Goal: Task Accomplishment & Management: Manage account settings

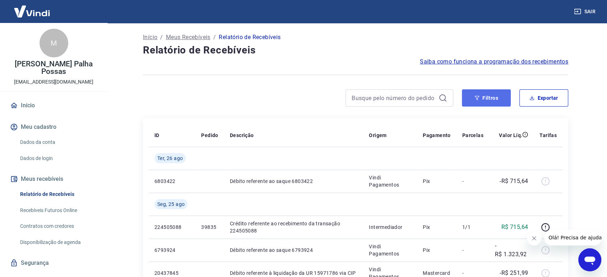
click at [489, 104] on button "Filtros" at bounding box center [486, 97] width 49 height 17
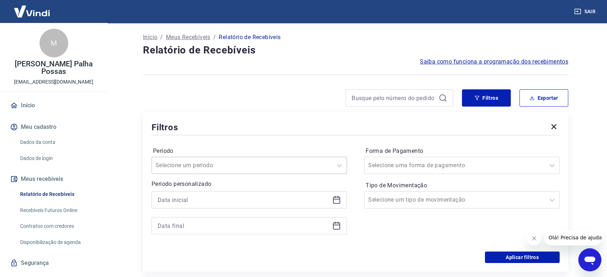
click at [303, 167] on div "Selecione um período" at bounding box center [242, 165] width 180 height 13
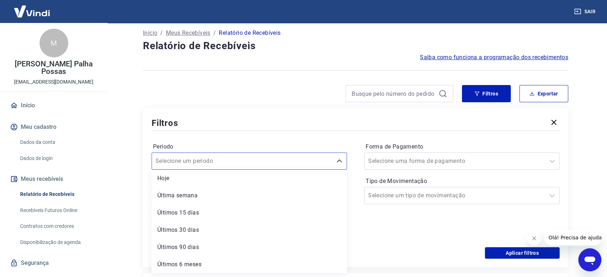
scroll to position [84, 0]
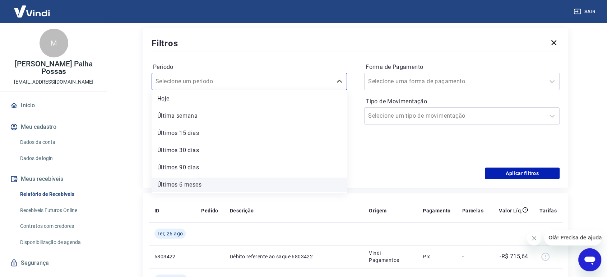
click at [179, 181] on div "Últimos 6 meses" at bounding box center [248, 185] width 195 height 14
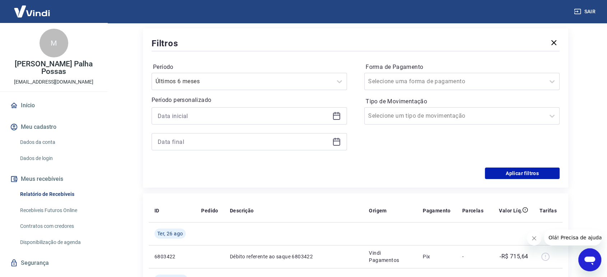
click at [335, 116] on icon at bounding box center [336, 116] width 9 height 9
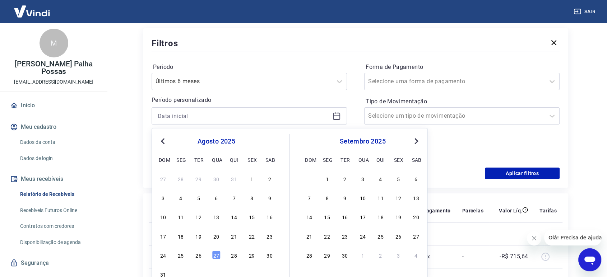
click at [166, 139] on button "Previous Month" at bounding box center [162, 141] width 9 height 9
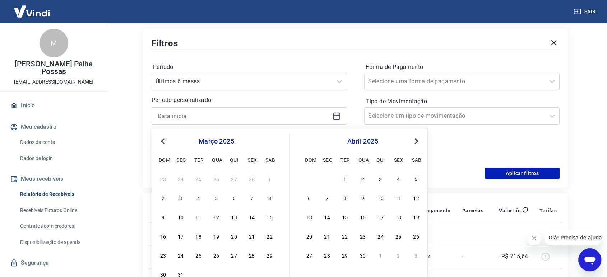
click at [166, 139] on button "Previous Month" at bounding box center [162, 141] width 9 height 9
click at [218, 180] on div "1" at bounding box center [216, 178] width 9 height 9
type input "[DATE]"
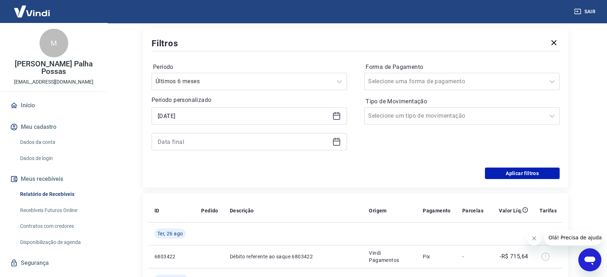
click at [336, 141] on icon at bounding box center [336, 141] width 7 height 1
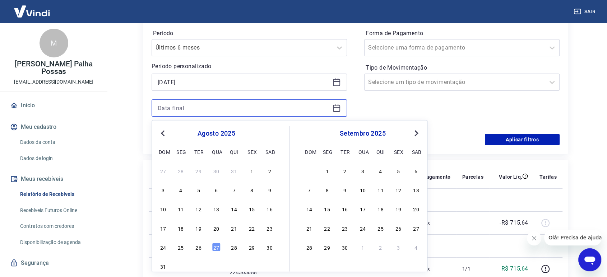
scroll to position [164, 0]
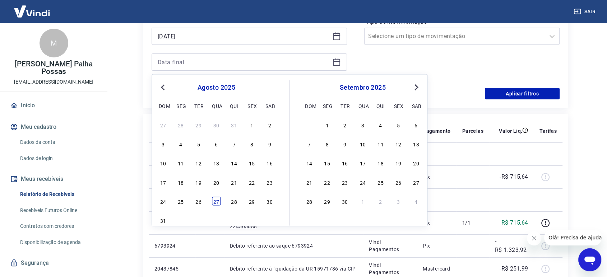
click at [216, 202] on div "27" at bounding box center [216, 201] width 9 height 9
type input "[DATE]"
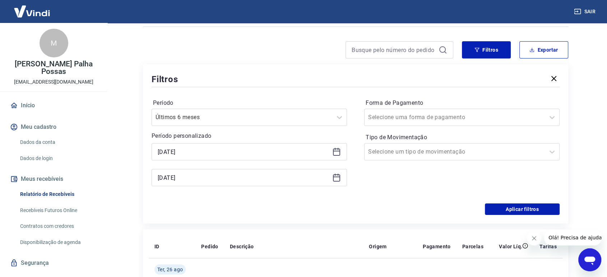
scroll to position [44, 0]
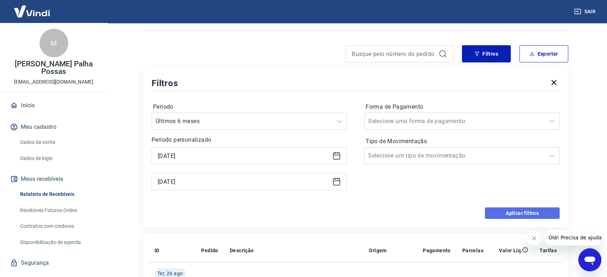
click at [527, 213] on button "Aplicar filtros" at bounding box center [522, 212] width 75 height 11
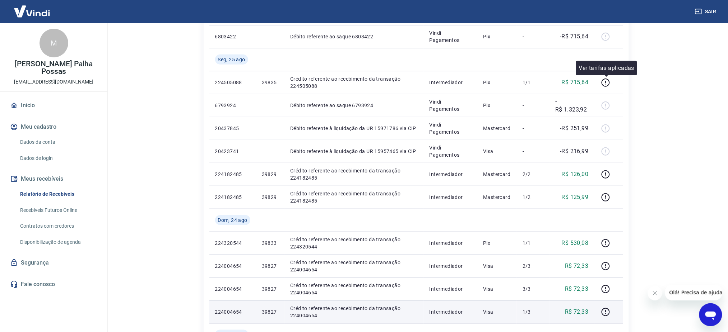
scroll to position [49, 0]
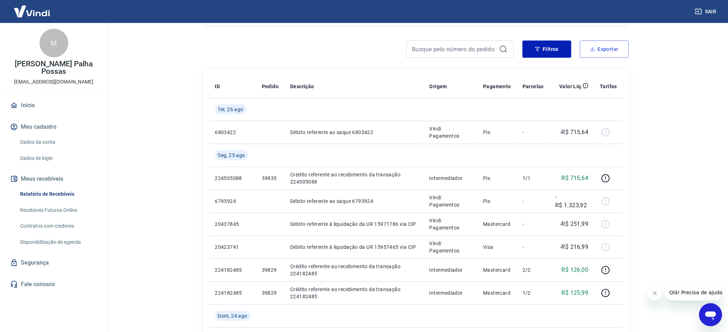
click at [610, 49] on button "Exportar" at bounding box center [604, 49] width 49 height 17
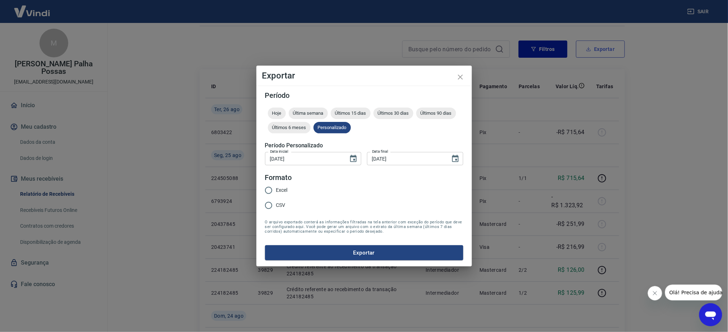
type input "[DATE]"
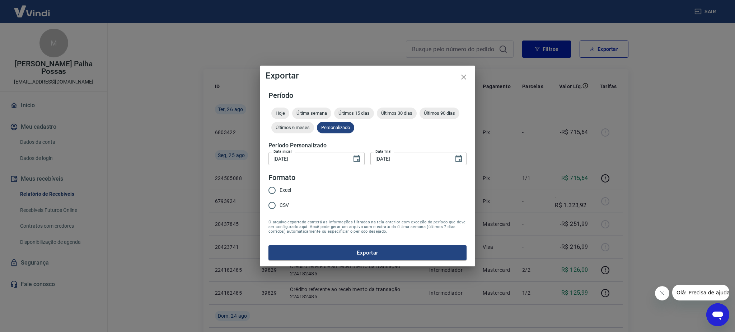
click at [271, 194] on input "Excel" at bounding box center [272, 190] width 15 height 15
radio input "true"
click at [363, 250] on button "Exportar" at bounding box center [368, 253] width 198 height 15
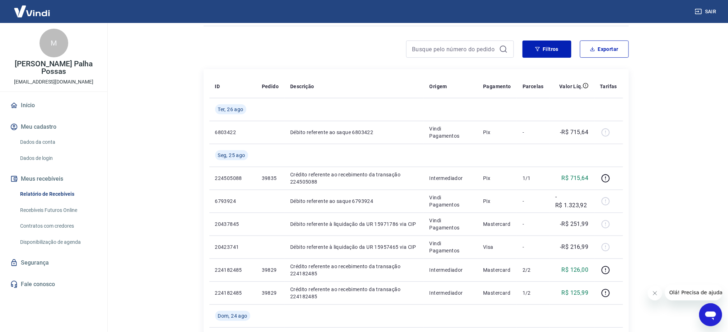
click at [52, 141] on link "Dados da conta" at bounding box center [57, 142] width 81 height 15
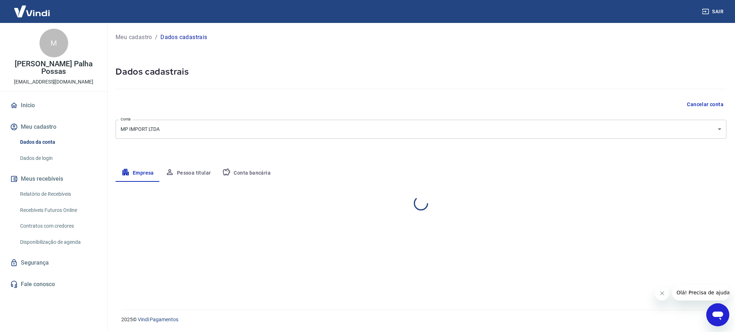
select select "RJ"
select select "business"
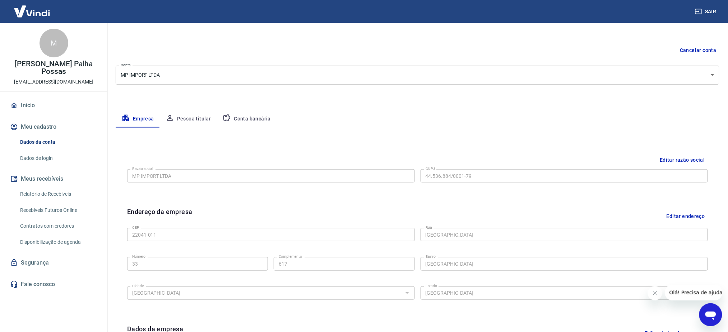
scroll to position [41, 0]
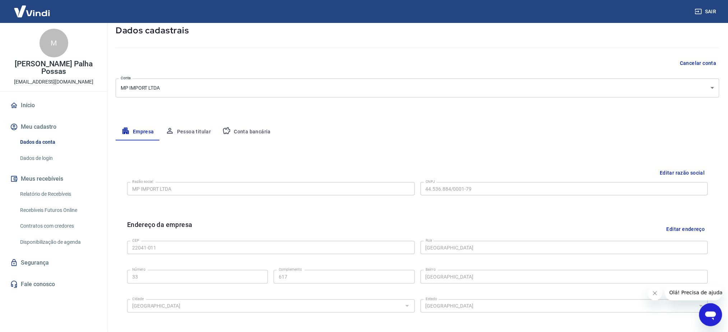
click at [174, 125] on button "Pessoa titular" at bounding box center [188, 131] width 57 height 17
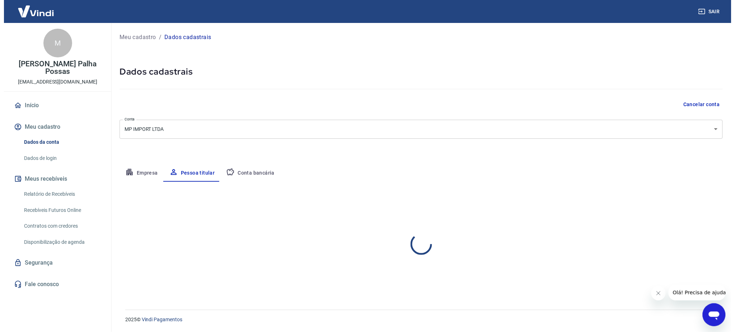
scroll to position [0, 0]
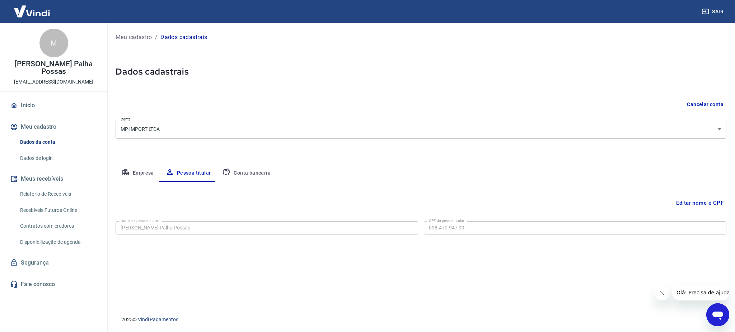
click at [612, 207] on button "Editar nome e CPF" at bounding box center [699, 203] width 53 height 14
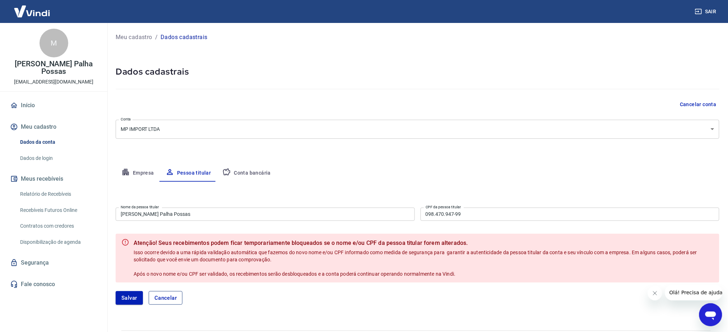
click at [172, 277] on button "Cancelar" at bounding box center [166, 298] width 34 height 14
